Goal: Task Accomplishment & Management: Manage account settings

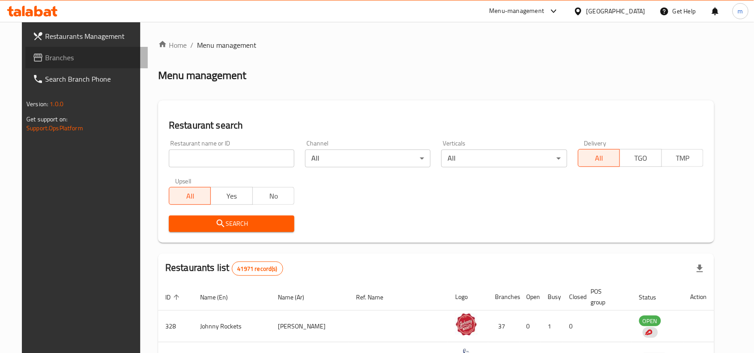
click at [66, 57] on span "Branches" at bounding box center [93, 57] width 96 height 11
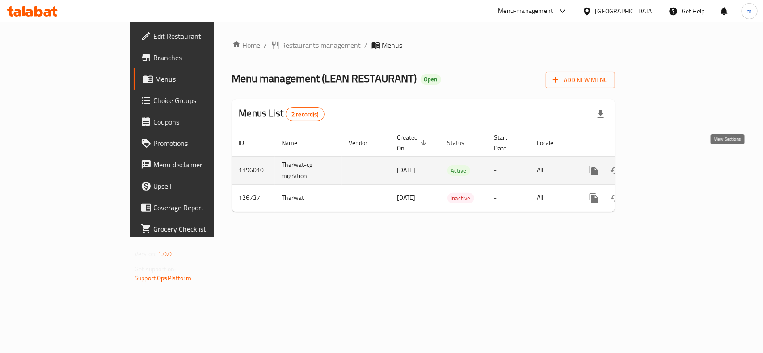
click at [662, 167] on icon "enhanced table" at bounding box center [658, 171] width 8 height 8
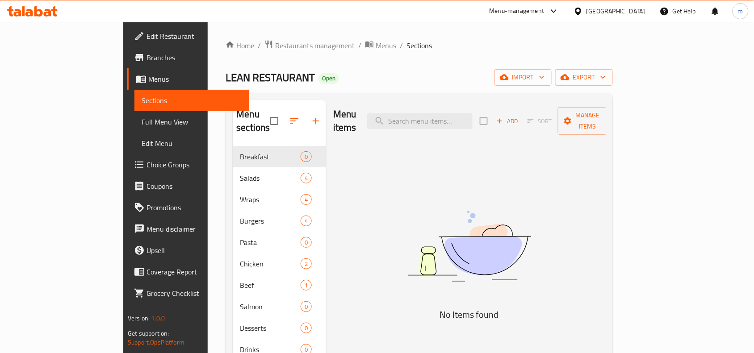
click at [147, 38] on span "Edit Restaurant" at bounding box center [195, 36] width 96 height 11
